Goal: Task Accomplishment & Management: Complete application form

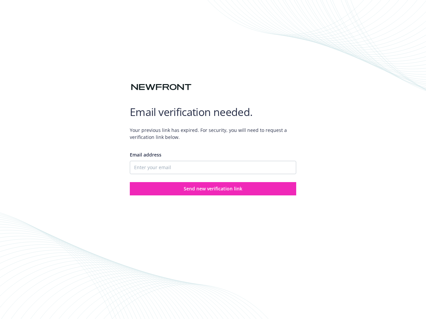
click at [213, 160] on div "Email address" at bounding box center [213, 162] width 166 height 23
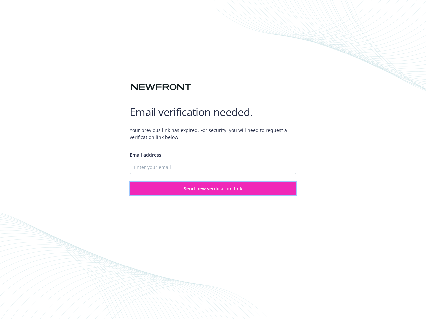
click at [213, 189] on span "Send new verification link" at bounding box center [213, 189] width 59 height 6
